Goal: Information Seeking & Learning: Learn about a topic

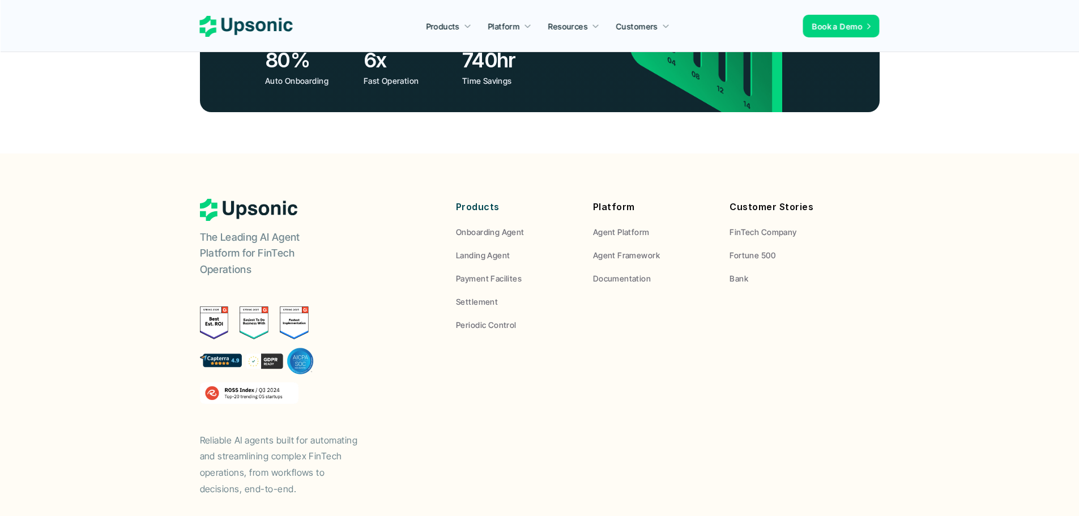
drag, startPoint x: 908, startPoint y: 130, endPoint x: 904, endPoint y: 356, distance: 226.1
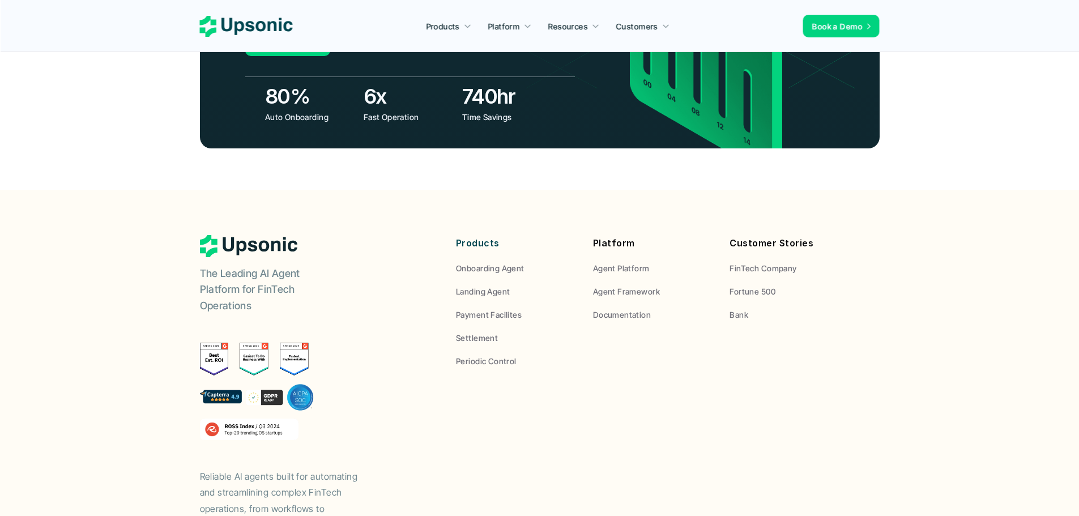
drag, startPoint x: 904, startPoint y: 356, endPoint x: 902, endPoint y: 280, distance: 75.4
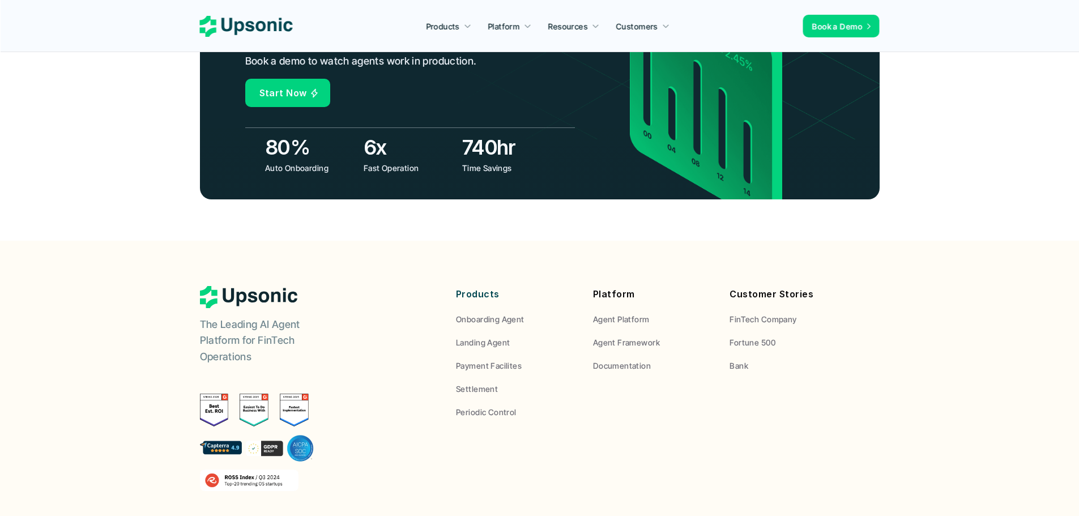
drag, startPoint x: 899, startPoint y: 282, endPoint x: 833, endPoint y: 282, distance: 65.2
click at [496, 360] on p "Payment Facilites" at bounding box center [489, 366] width 66 height 12
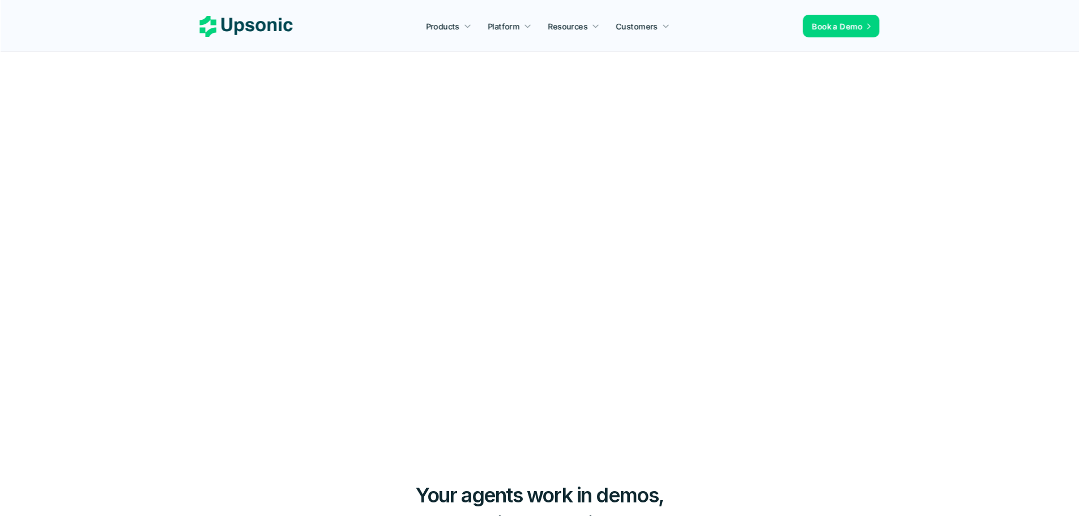
scroll to position [4127, 0]
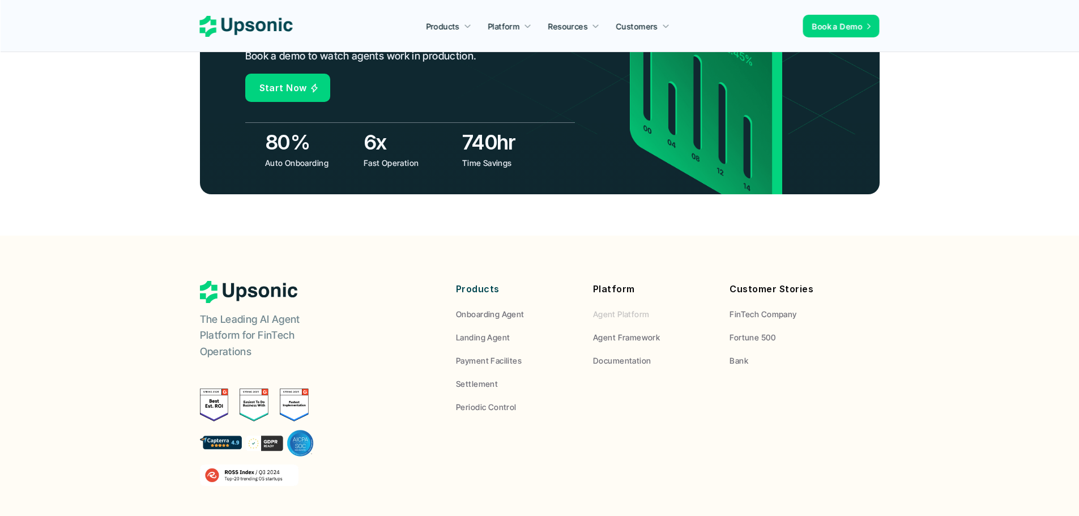
click at [628, 308] on p "Agent Platform" at bounding box center [621, 314] width 57 height 12
click at [627, 308] on p "Agent Platform" at bounding box center [621, 314] width 57 height 12
click at [627, 331] on p "Agent Framework" at bounding box center [626, 337] width 67 height 12
click at [760, 308] on p "FinTech Company" at bounding box center [763, 314] width 67 height 12
click at [749, 331] on p "Fortune 500" at bounding box center [753, 337] width 46 height 12
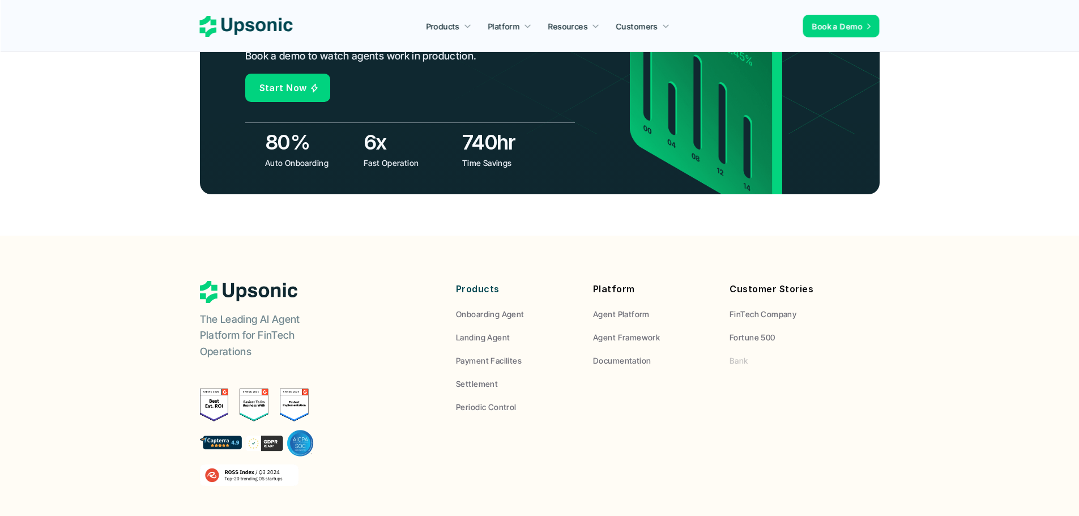
click at [742, 355] on p "Bank" at bounding box center [739, 361] width 19 height 12
click at [497, 308] on p "Onboarding Agent" at bounding box center [490, 314] width 69 height 12
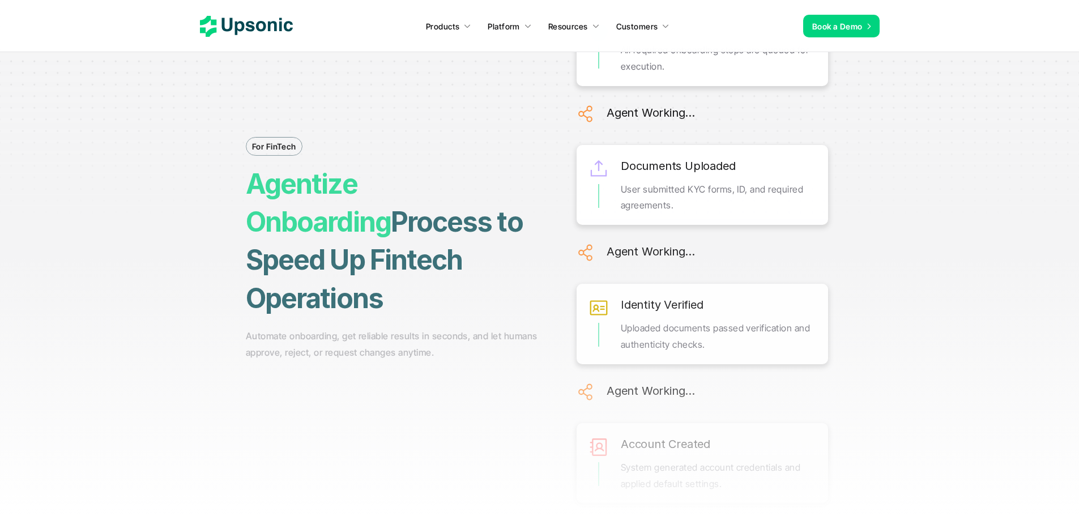
drag, startPoint x: 497, startPoint y: 252, endPoint x: 492, endPoint y: 337, distance: 84.6
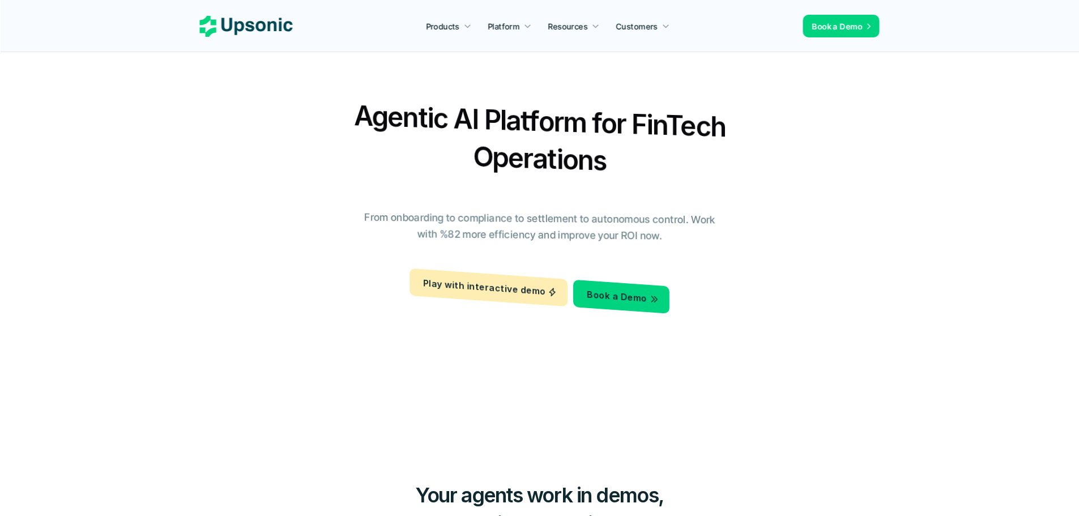
scroll to position [4132, 0]
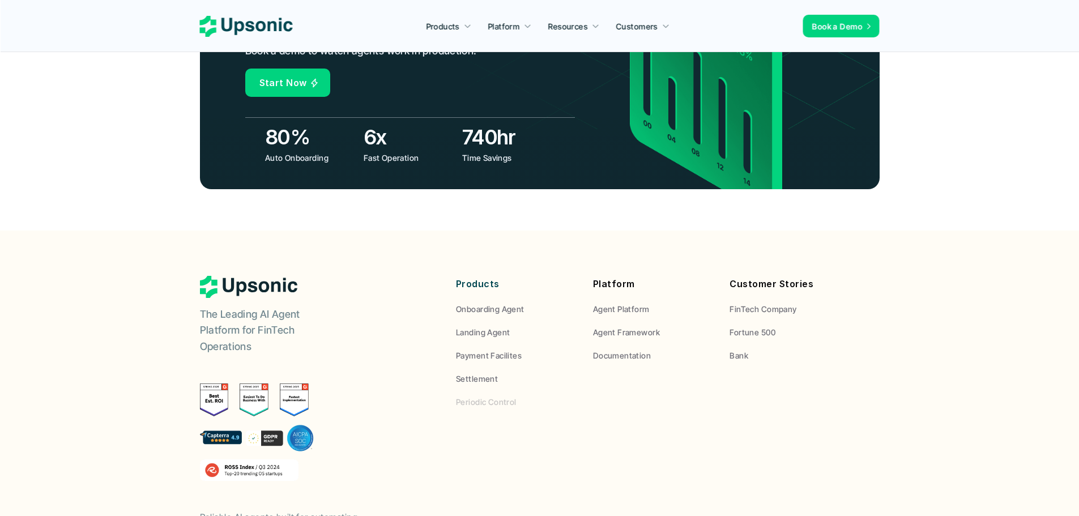
click at [492, 396] on p "Periodic Control" at bounding box center [486, 402] width 61 height 12
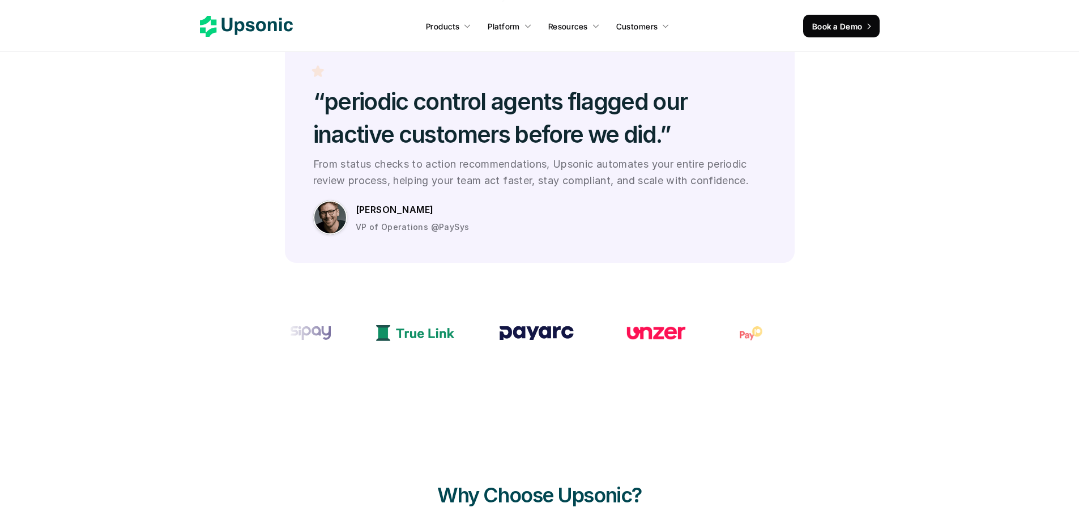
drag, startPoint x: 368, startPoint y: 214, endPoint x: 322, endPoint y: 373, distance: 166.2
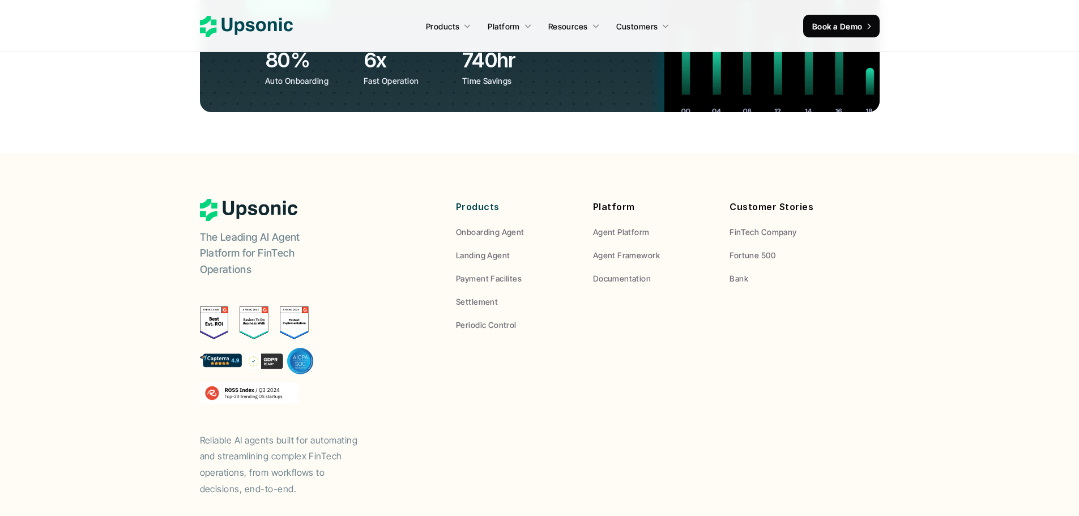
scroll to position [4209, 0]
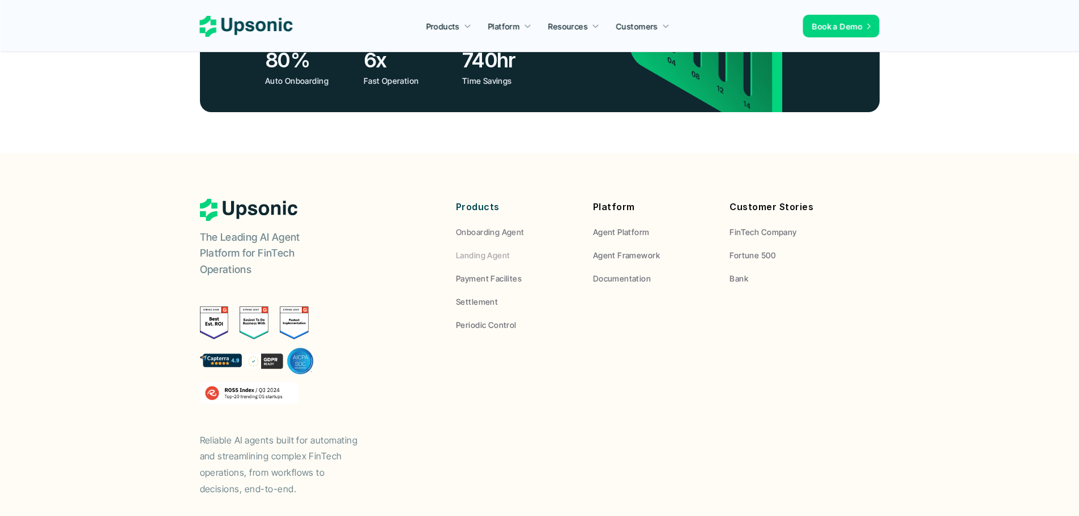
click at [593, 249] on div "Agent Framework" at bounding box center [653, 255] width 120 height 12
click at [103, 181] on footer "The Leading AI Agent Platform for FinTech Operations Reliable AI agents built f…" at bounding box center [539, 368] width 1079 height 428
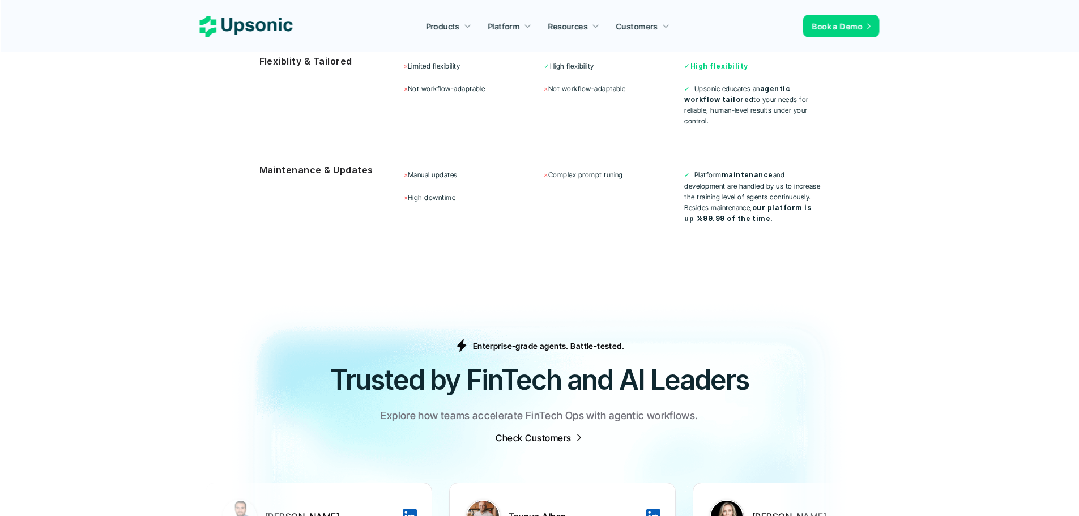
drag, startPoint x: 104, startPoint y: 180, endPoint x: 168, endPoint y: 2, distance: 188.9
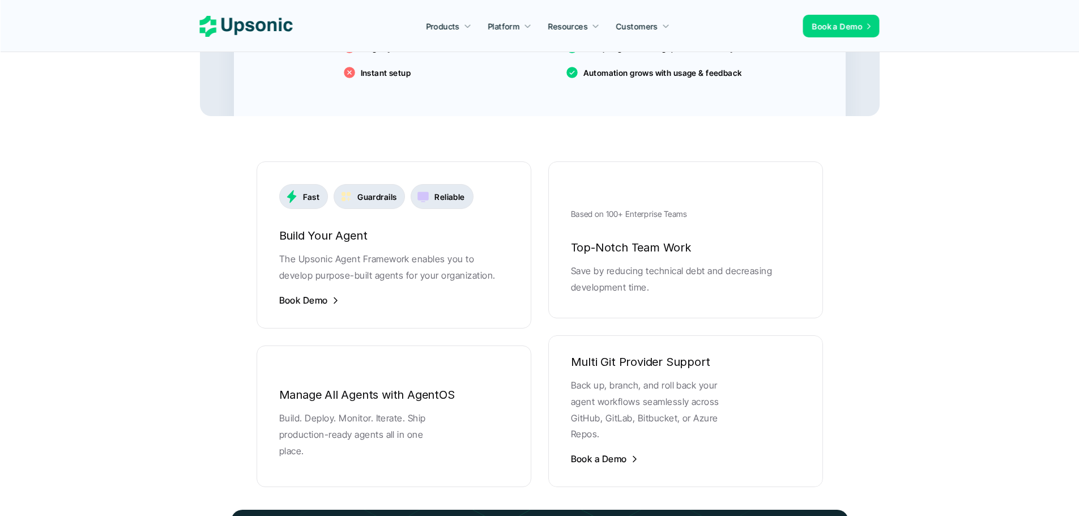
drag, startPoint x: 150, startPoint y: -15, endPoint x: 152, endPoint y: 43, distance: 57.8
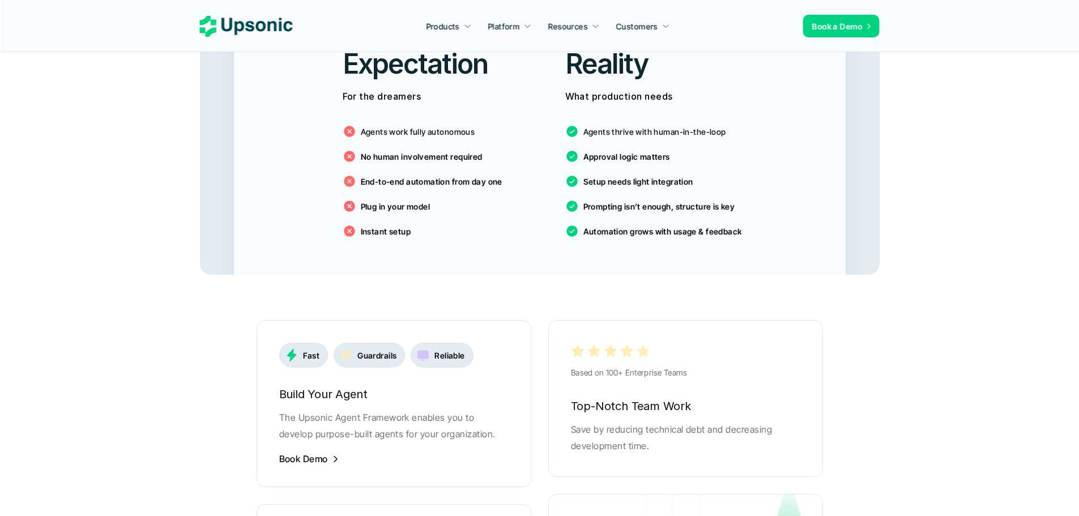
drag, startPoint x: 132, startPoint y: 262, endPoint x: 126, endPoint y: 284, distance: 22.8
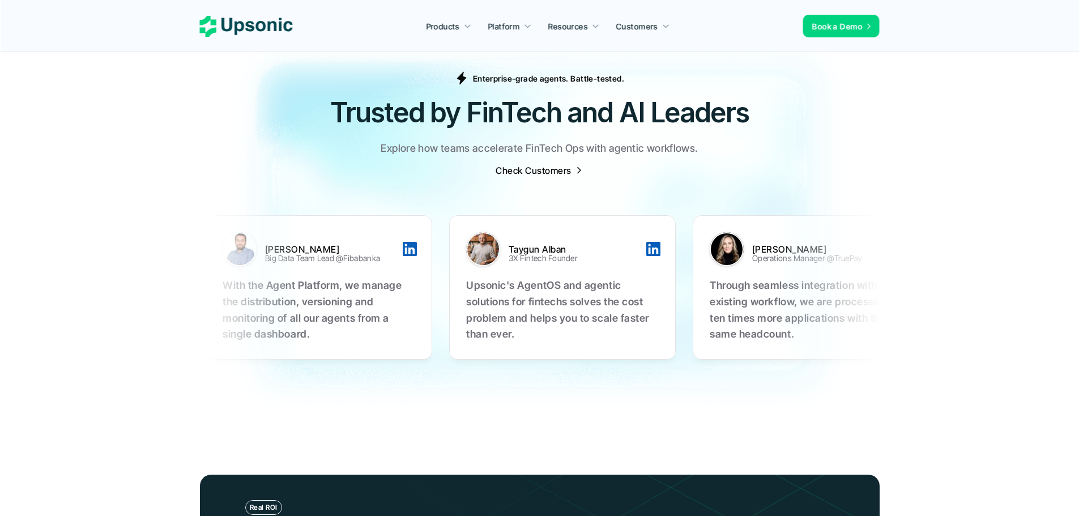
drag, startPoint x: 136, startPoint y: 111, endPoint x: 103, endPoint y: 295, distance: 186.5
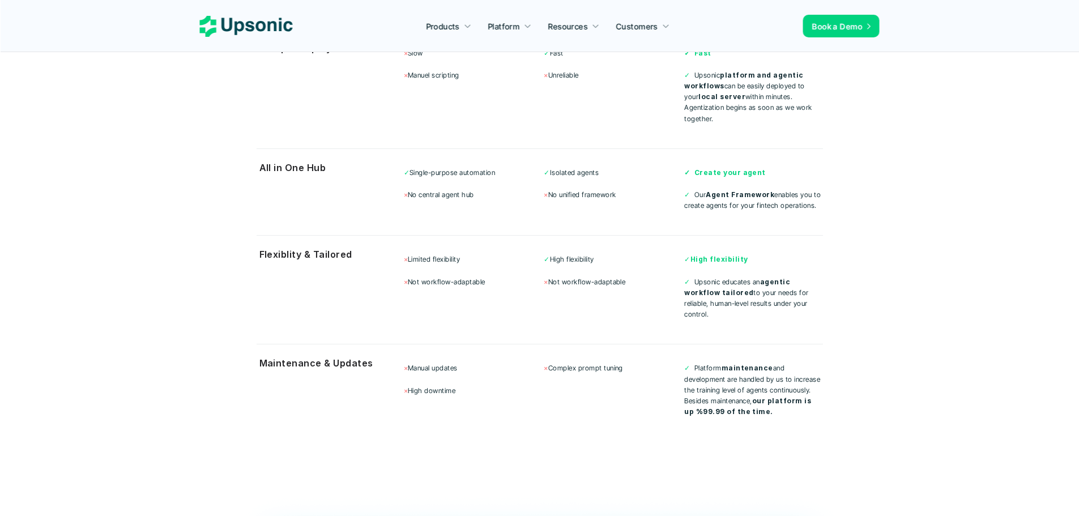
drag, startPoint x: 113, startPoint y: 152, endPoint x: 118, endPoint y: 114, distance: 38.8
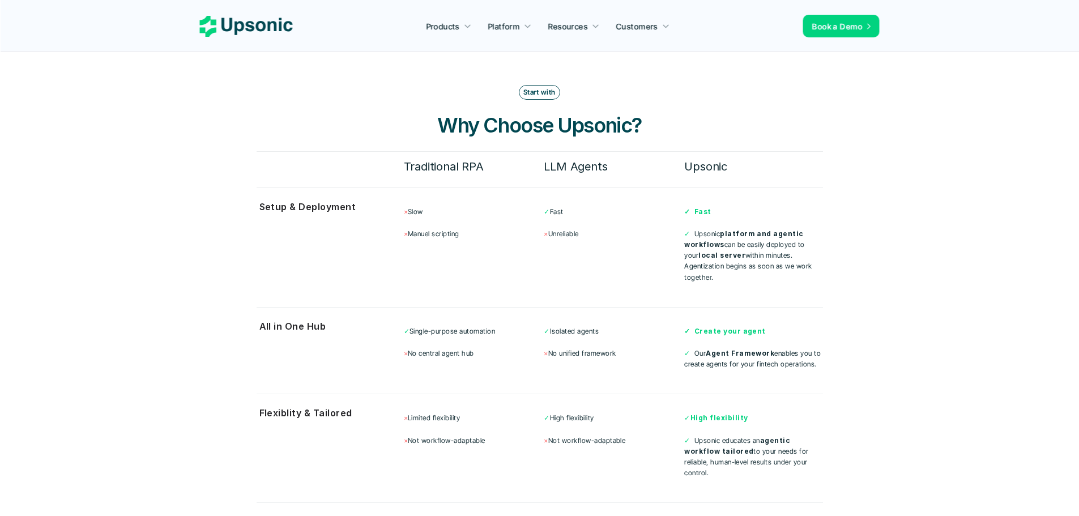
drag, startPoint x: 112, startPoint y: 235, endPoint x: 109, endPoint y: 246, distance: 12.2
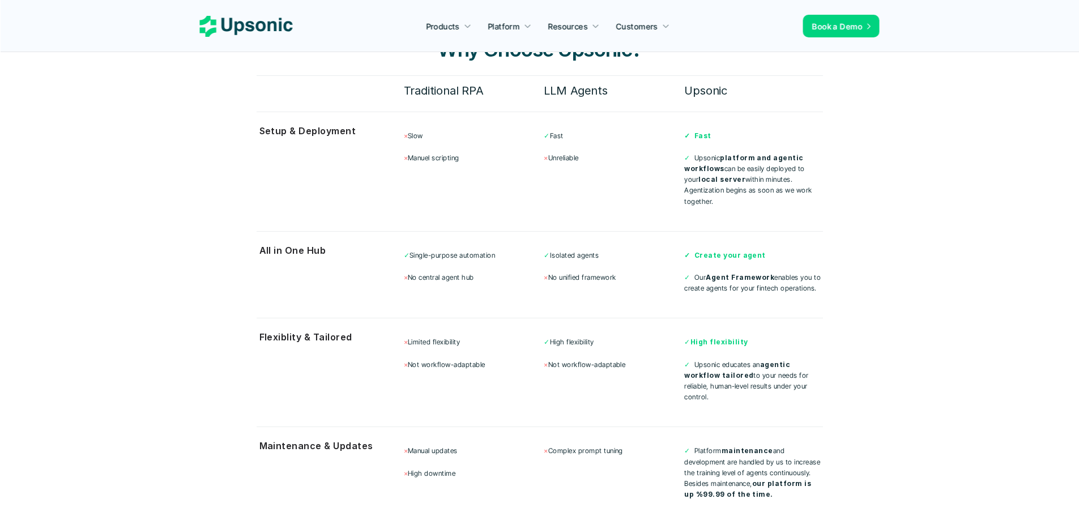
scroll to position [3118, 0]
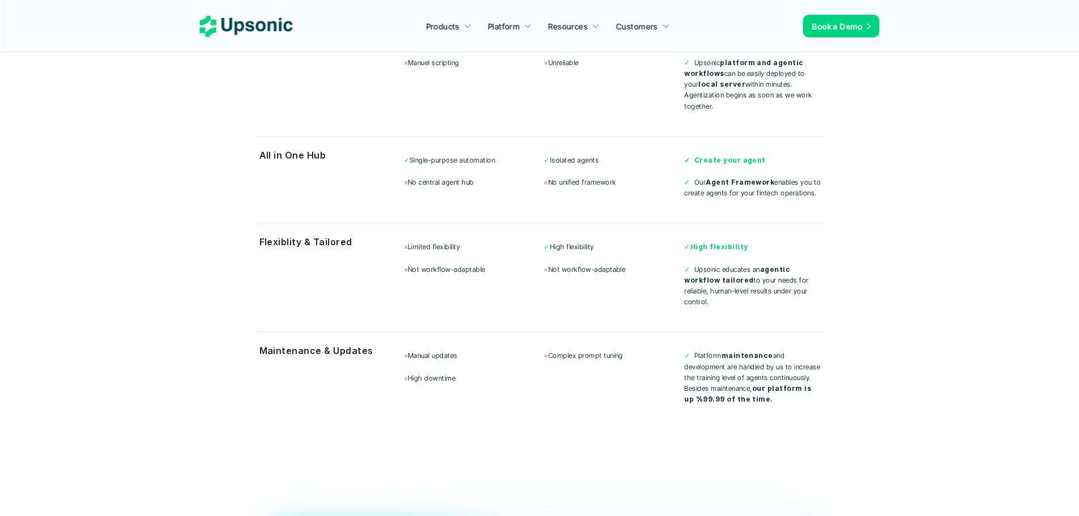
drag, startPoint x: 152, startPoint y: 220, endPoint x: 148, endPoint y: 278, distance: 57.9
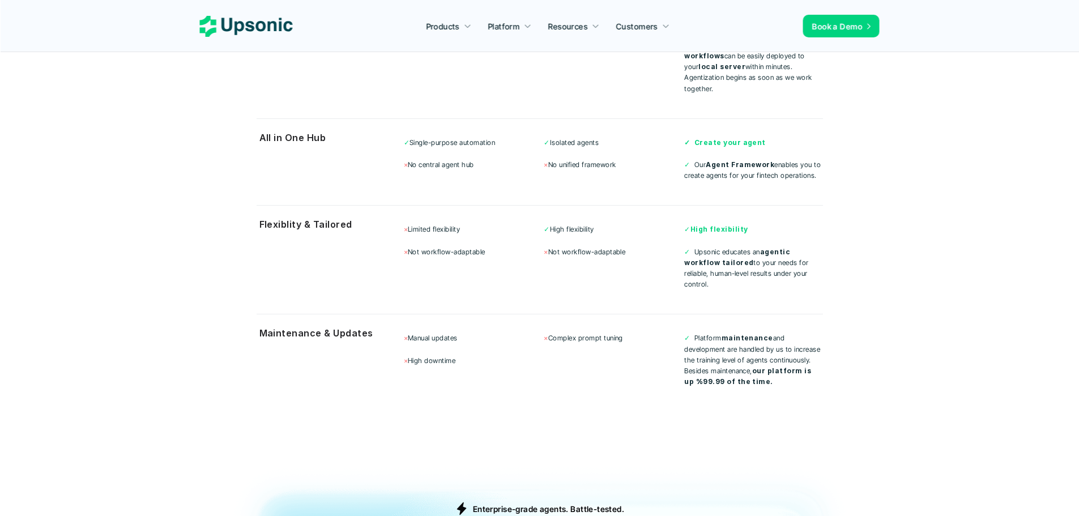
drag, startPoint x: 136, startPoint y: 280, endPoint x: 138, endPoint y: 249, distance: 31.8
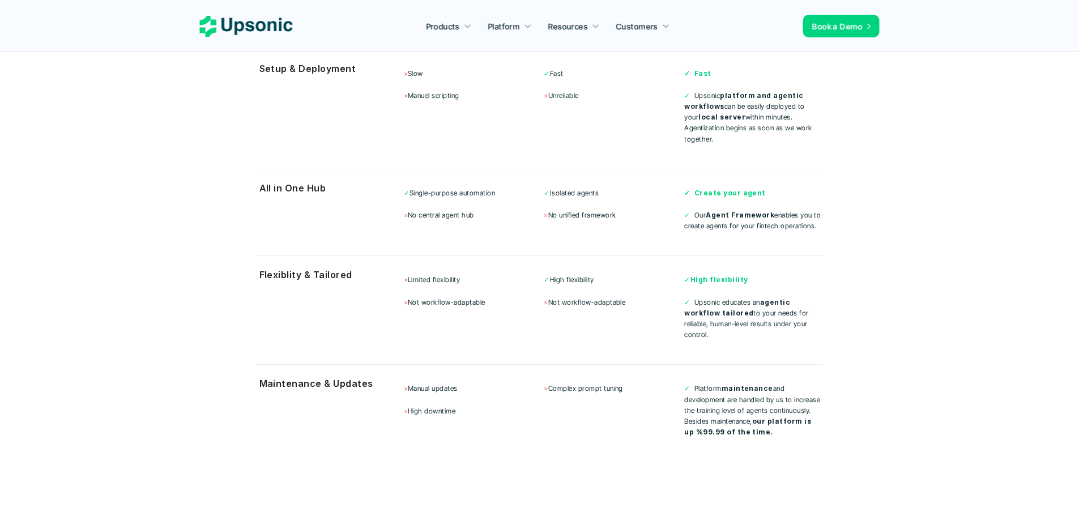
drag, startPoint x: 137, startPoint y: 254, endPoint x: 130, endPoint y: 175, distance: 79.1
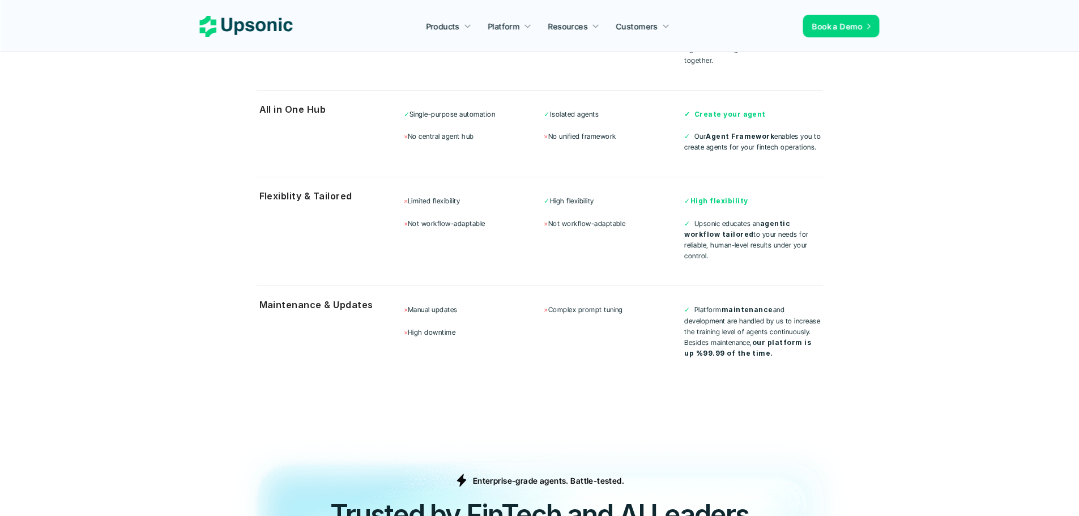
drag, startPoint x: 124, startPoint y: 248, endPoint x: 107, endPoint y: 304, distance: 59.1
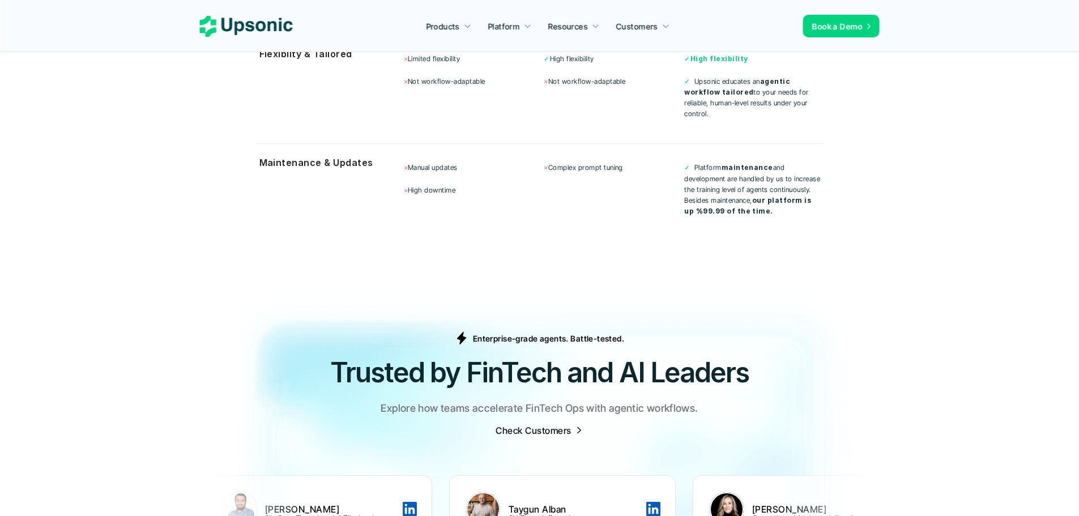
drag, startPoint x: 120, startPoint y: 229, endPoint x: 104, endPoint y: 297, distance: 70.5
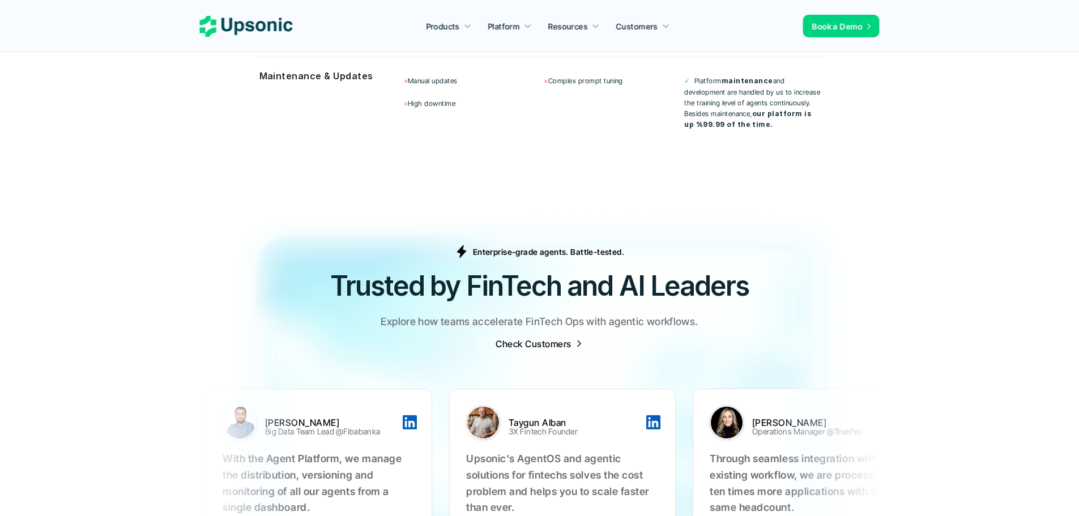
drag, startPoint x: 120, startPoint y: 264, endPoint x: 146, endPoint y: 309, distance: 52.1
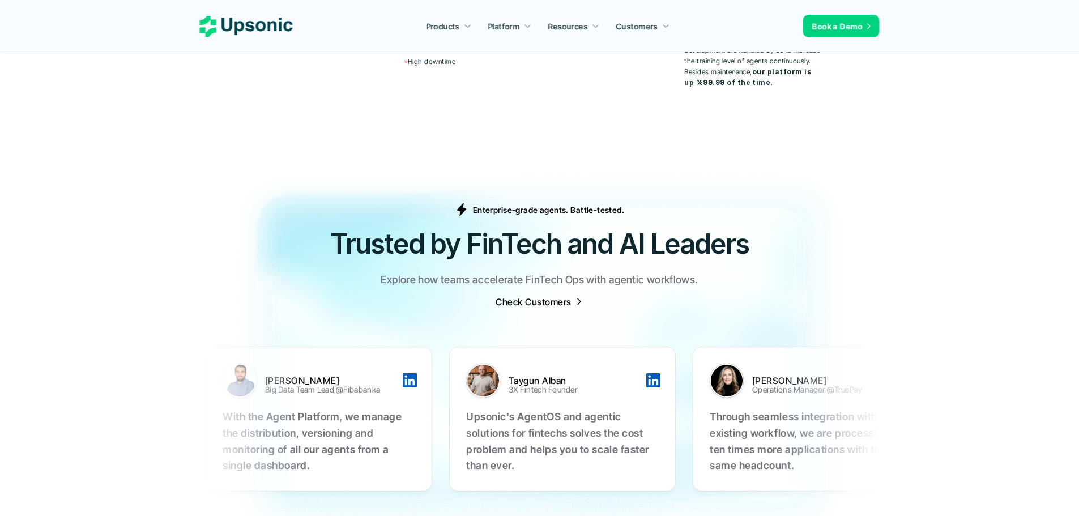
drag, startPoint x: 638, startPoint y: 388, endPoint x: 552, endPoint y: 384, distance: 85.6
click at [415, 403] on ul "[PERSON_NAME] Big Data Team Lead @Fibabanka With the Agent Platform, we manage …" at bounding box center [540, 419] width 668 height 190
drag, startPoint x: 779, startPoint y: 363, endPoint x: 613, endPoint y: 376, distance: 166.5
click at [936, 376] on div "[PERSON_NAME] Big Data Team Lead @Fibabanka With the Agent Platform, we manage …" at bounding box center [1049, 419] width 227 height 144
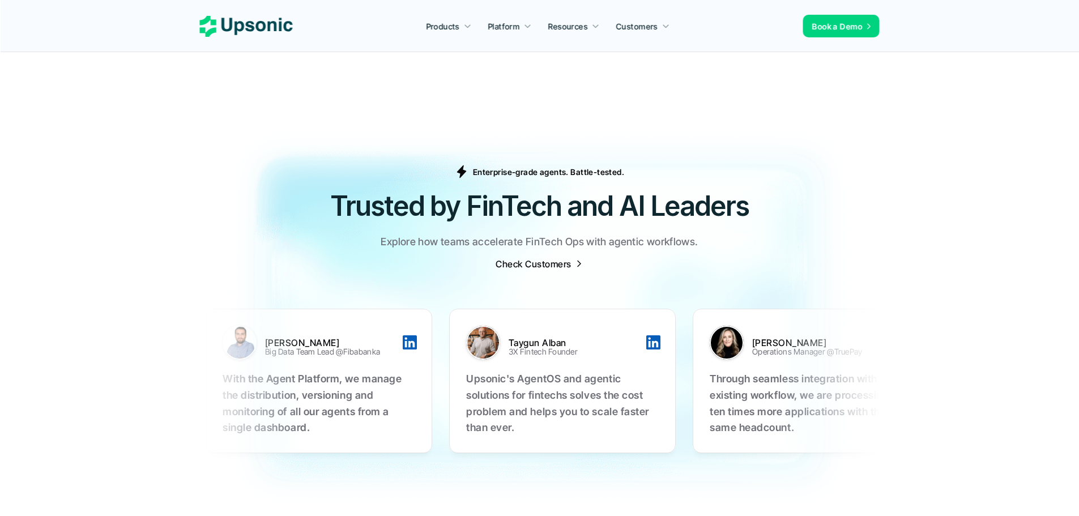
drag, startPoint x: 613, startPoint y: 376, endPoint x: 709, endPoint y: 350, distance: 99.1
click at [953, 371] on p "With the Agent Platform, we manage the distribution, versioning and monitoring …" at bounding box center [1049, 403] width 193 height 65
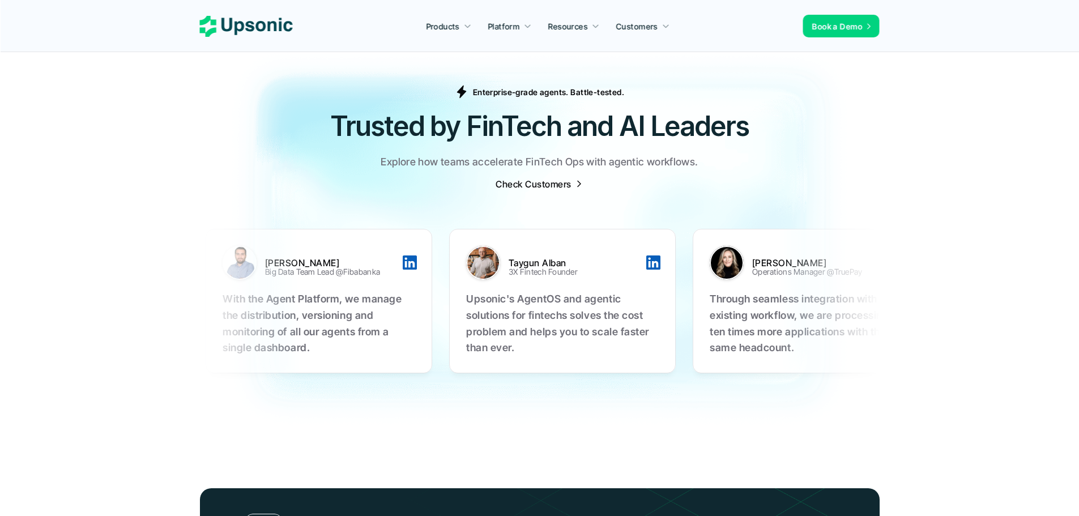
scroll to position [3558, 0]
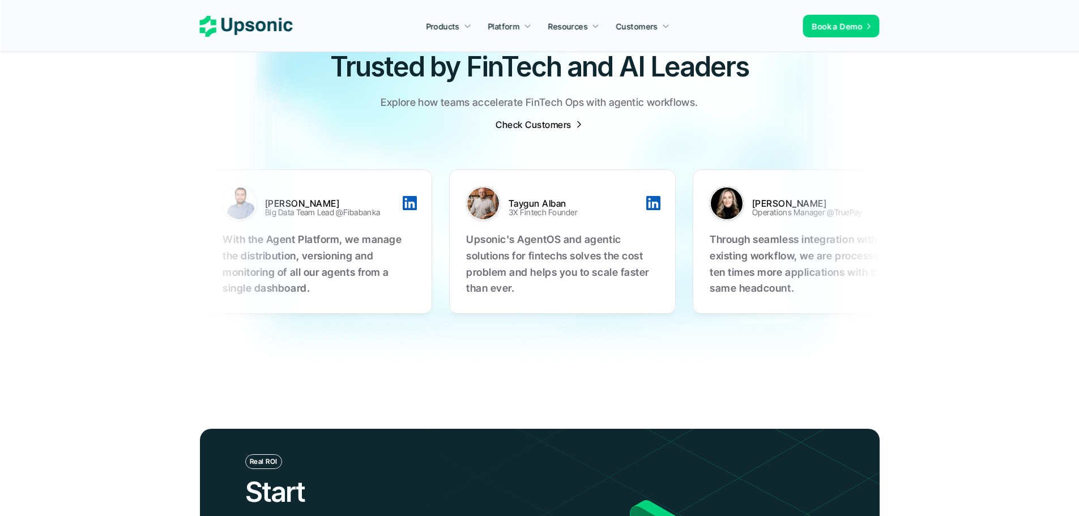
drag, startPoint x: 138, startPoint y: 194, endPoint x: 130, endPoint y: 244, distance: 49.9
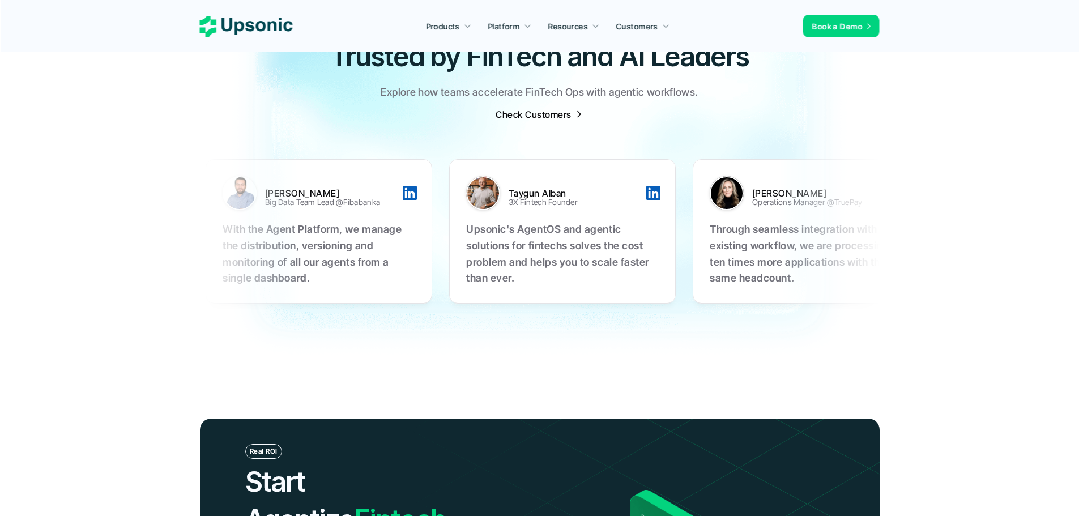
drag, startPoint x: 130, startPoint y: 244, endPoint x: 136, endPoint y: 190, distance: 53.6
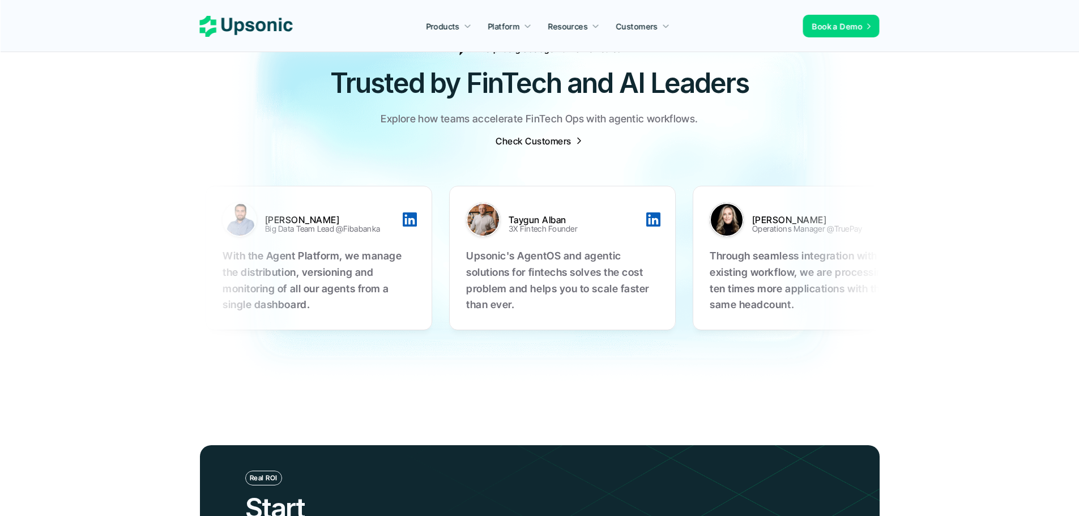
drag, startPoint x: 752, startPoint y: 222, endPoint x: 434, endPoint y: 235, distance: 318.1
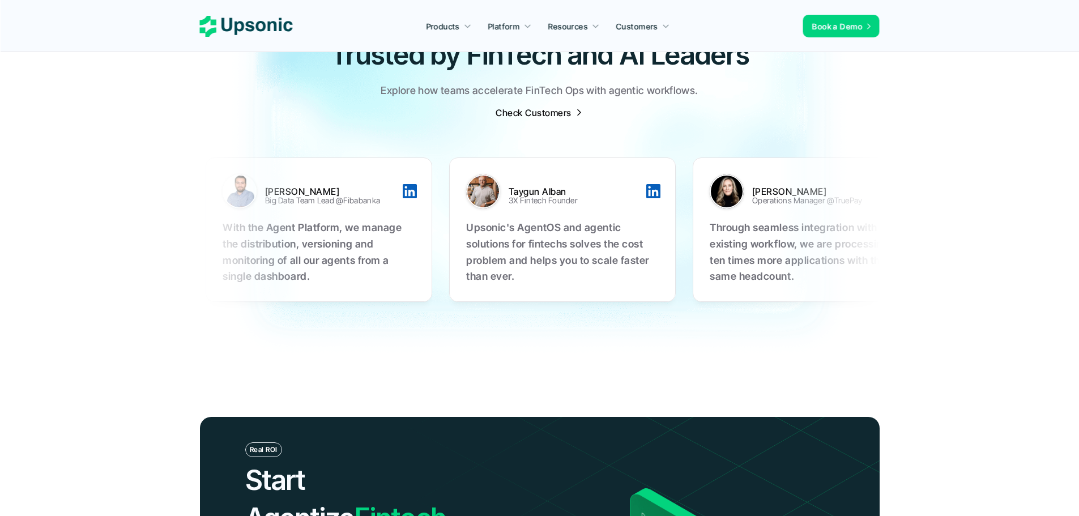
drag, startPoint x: 140, startPoint y: 126, endPoint x: 133, endPoint y: 152, distance: 27.5
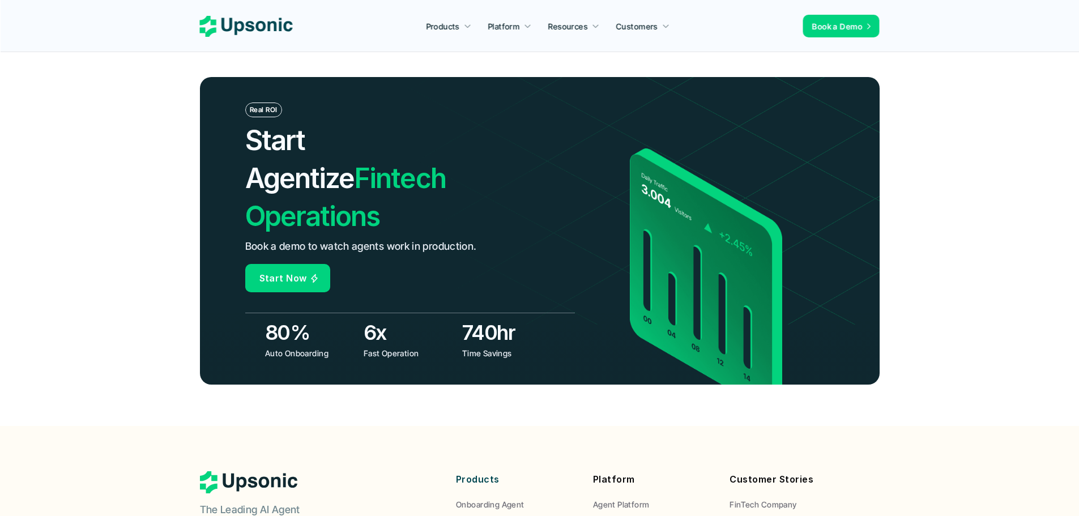
drag, startPoint x: 135, startPoint y: 134, endPoint x: 124, endPoint y: 247, distance: 113.4
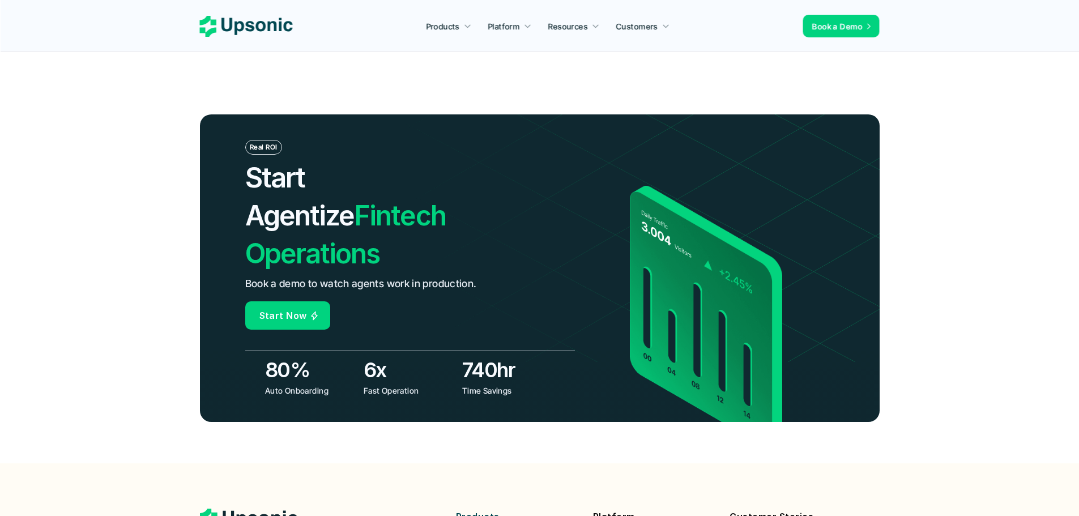
scroll to position [3591, 0]
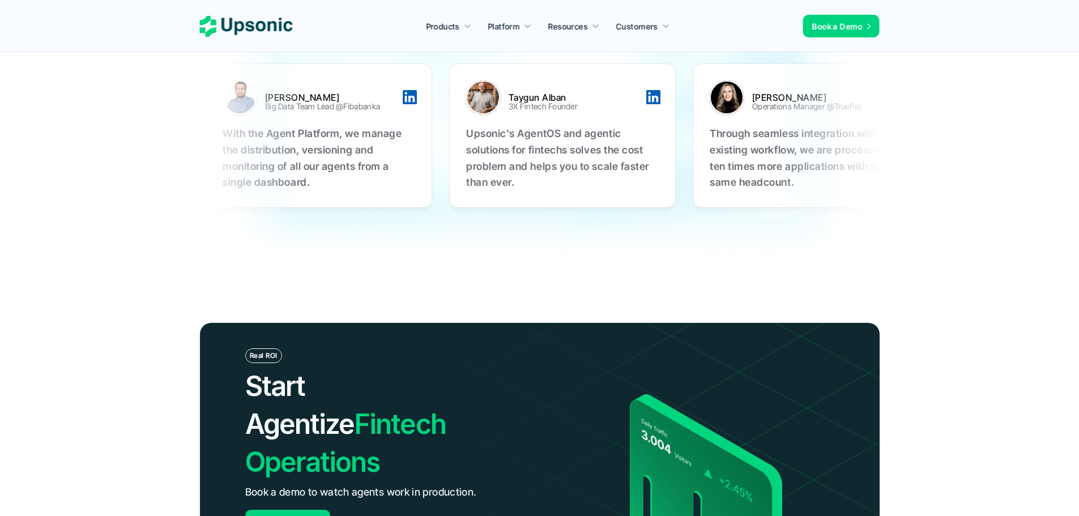
drag, startPoint x: 124, startPoint y: 247, endPoint x: 335, endPoint y: 101, distance: 256.6
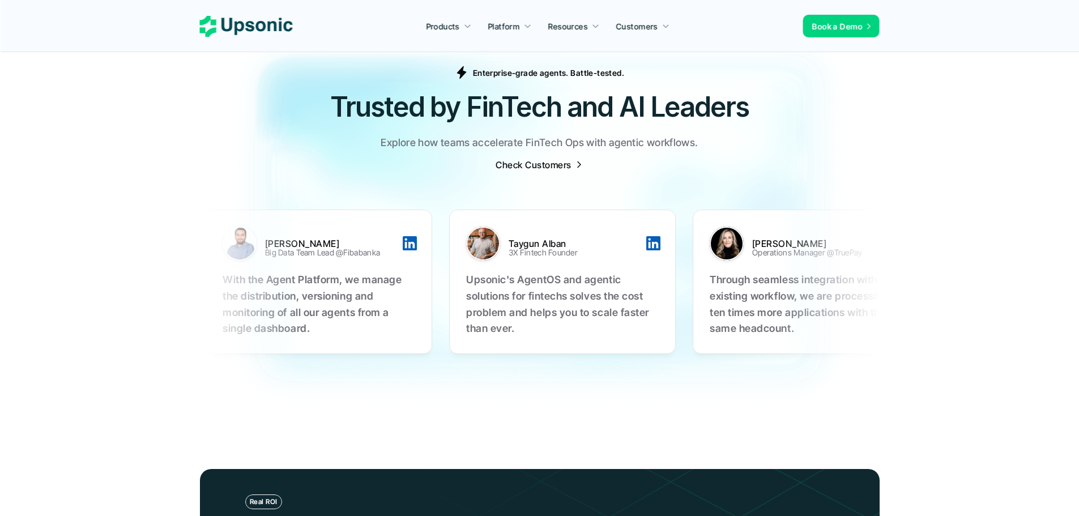
scroll to position [3516, 0]
